Goal: Navigation & Orientation: Find specific page/section

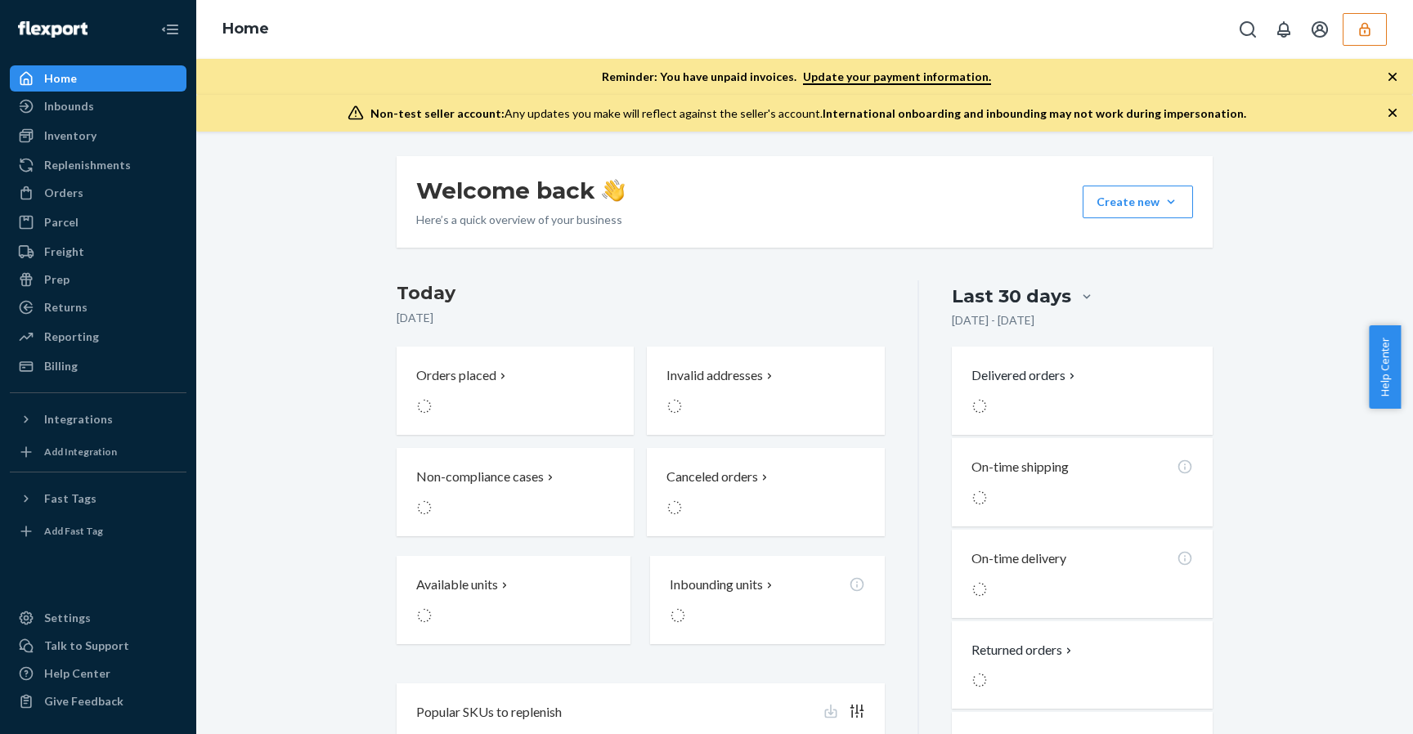
click at [791, 131] on div "Non-test seller account: Any updates you make will reflect against the seller's…" at bounding box center [804, 113] width 1217 height 37
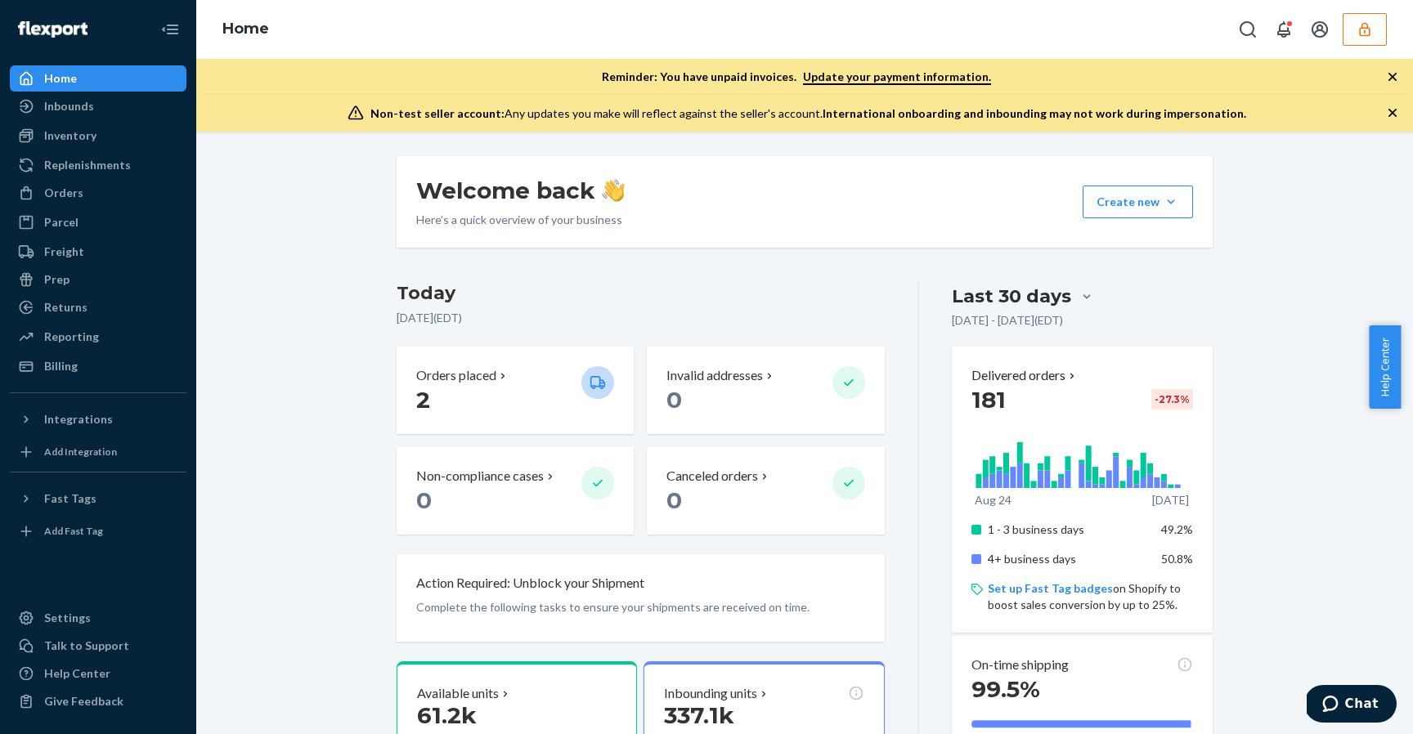
click at [1363, 27] on icon "button" at bounding box center [1364, 29] width 11 height 14
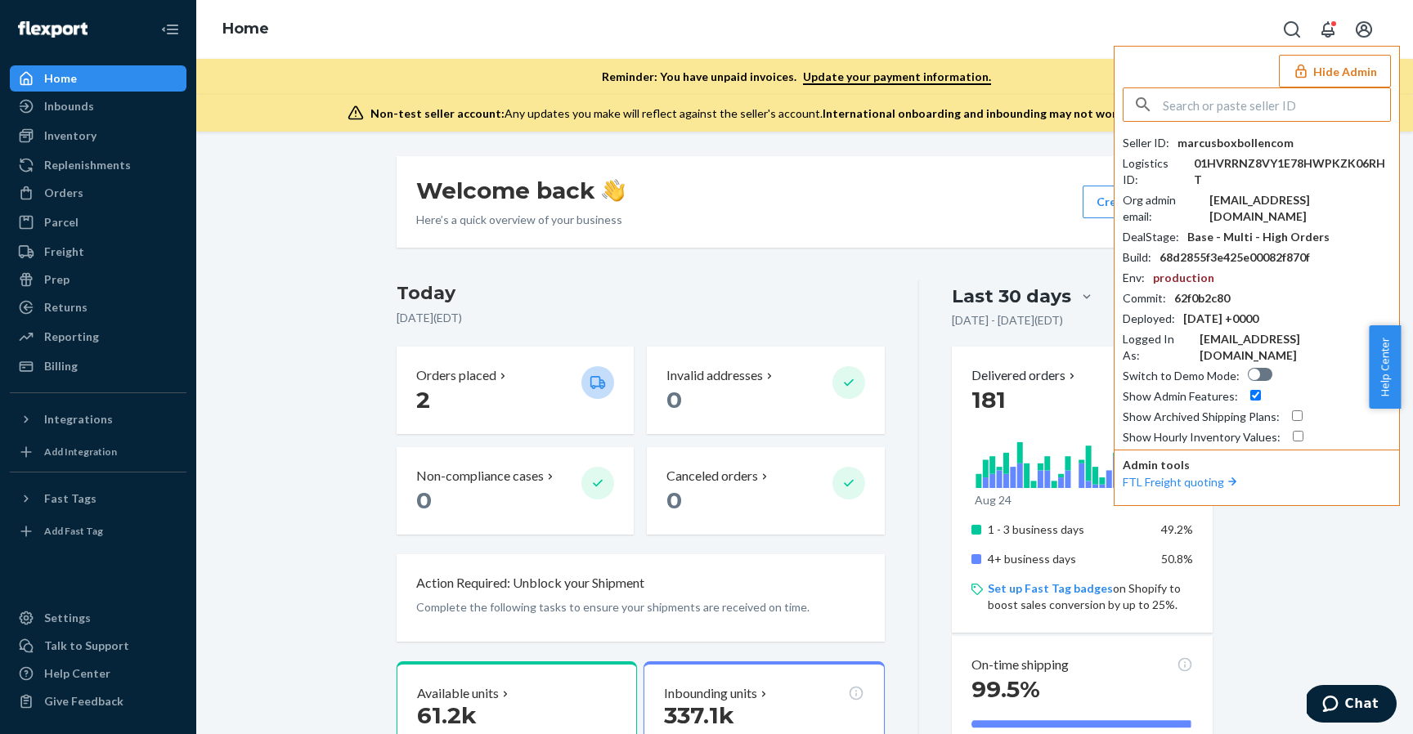
click at [1253, 95] on input "text" at bounding box center [1276, 104] width 227 height 33
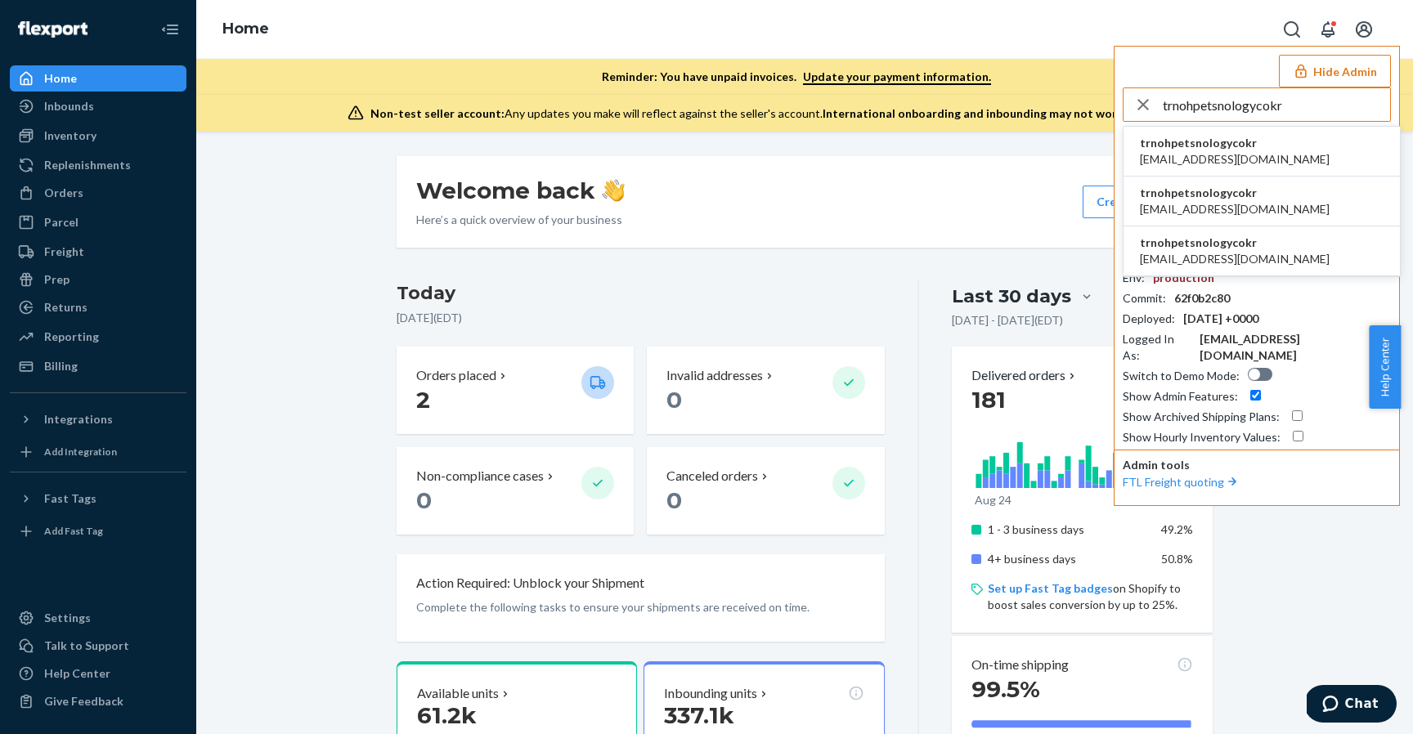
type input "trnohpetsnologycokr"
click at [1207, 138] on span "trnohpetsnologycokr" at bounding box center [1235, 143] width 190 height 16
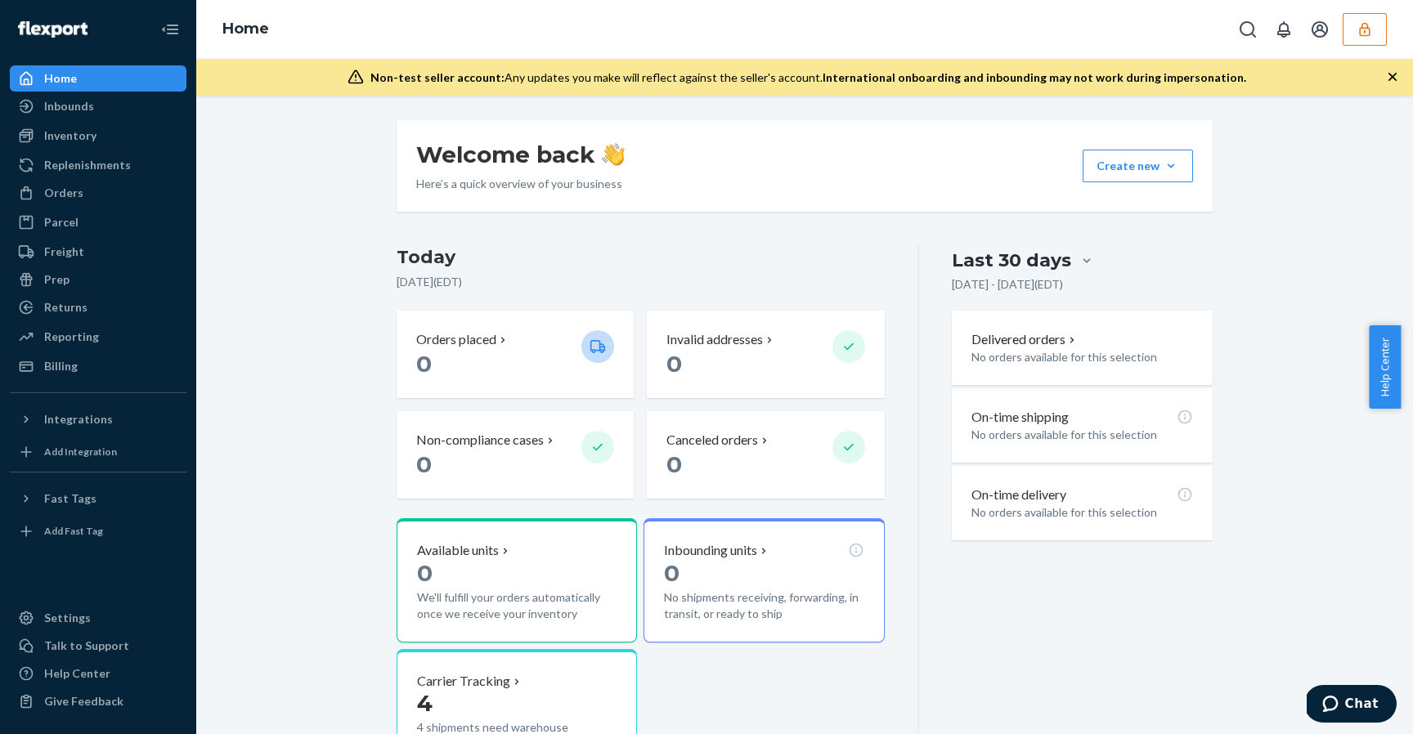
click at [789, 200] on div "Welcome back Here’s a quick overview of your business Create new Create new inb…" at bounding box center [805, 166] width 816 height 92
click at [260, 172] on div "Welcome back Here’s a quick overview of your business Create new Create new inb…" at bounding box center [804, 511] width 1192 height 782
click at [116, 100] on div "Inbounds" at bounding box center [97, 106] width 173 height 23
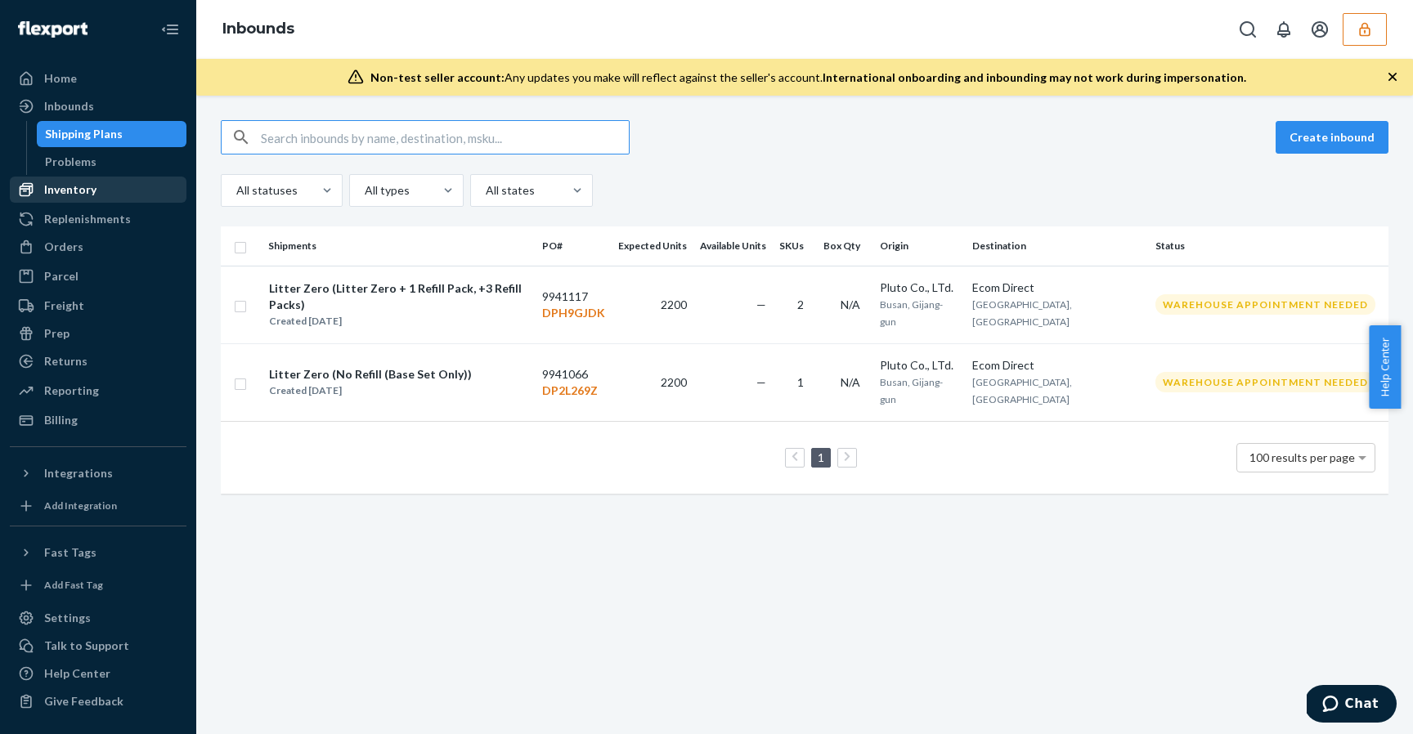
click at [83, 193] on div "Inventory" at bounding box center [70, 190] width 52 height 16
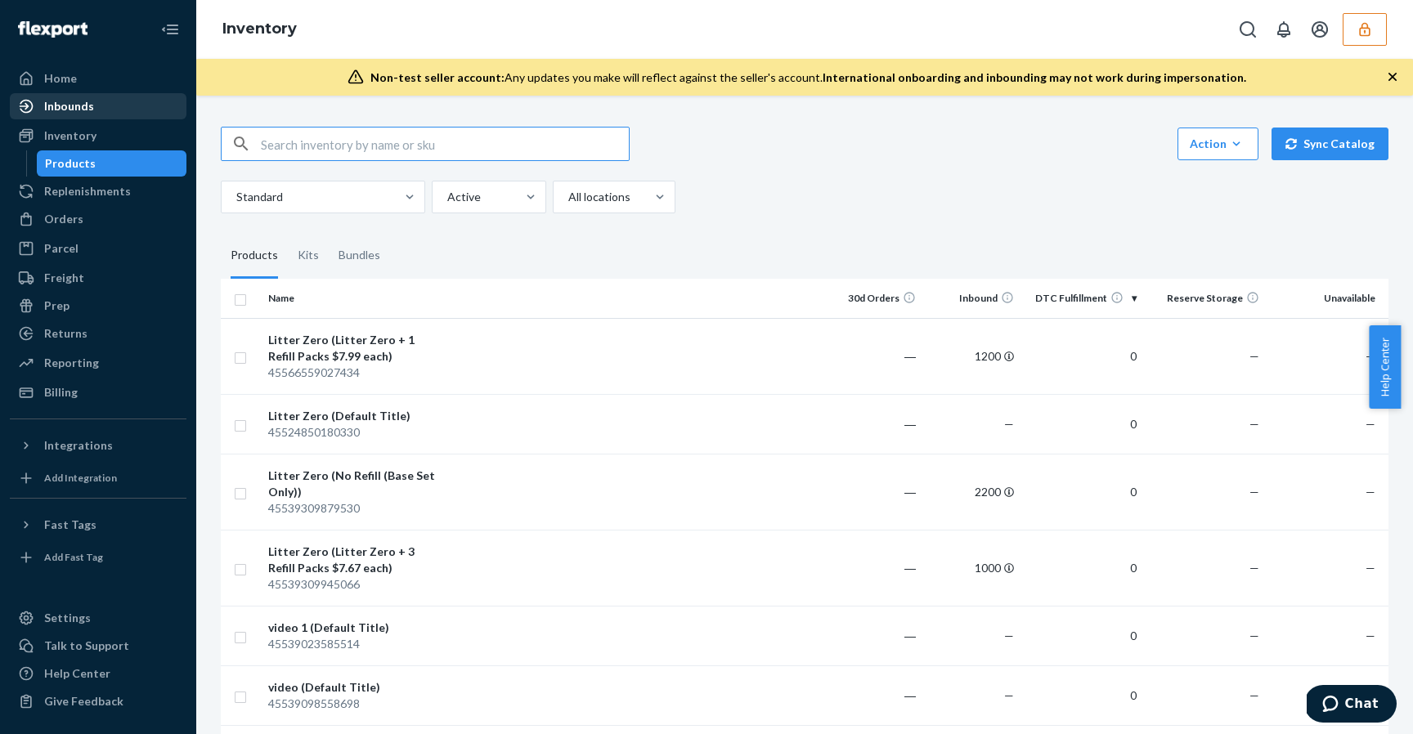
click at [101, 105] on div "Inbounds" at bounding box center [97, 106] width 173 height 23
